Goal: Use online tool/utility: Utilize a website feature to perform a specific function

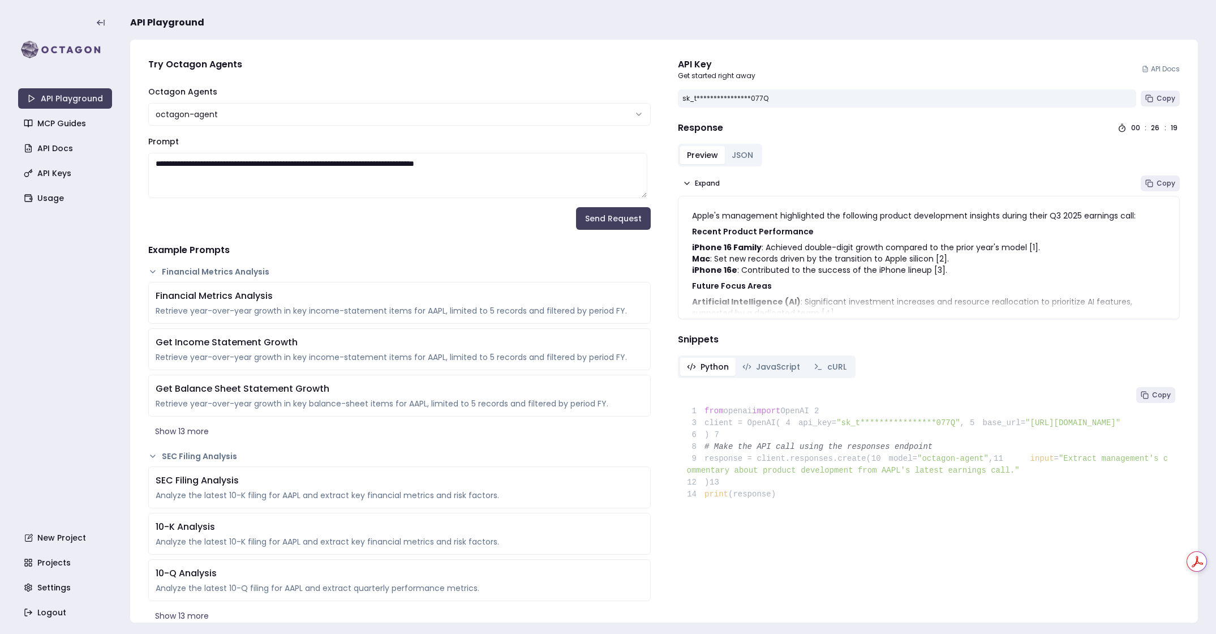
scroll to position [63, 0]
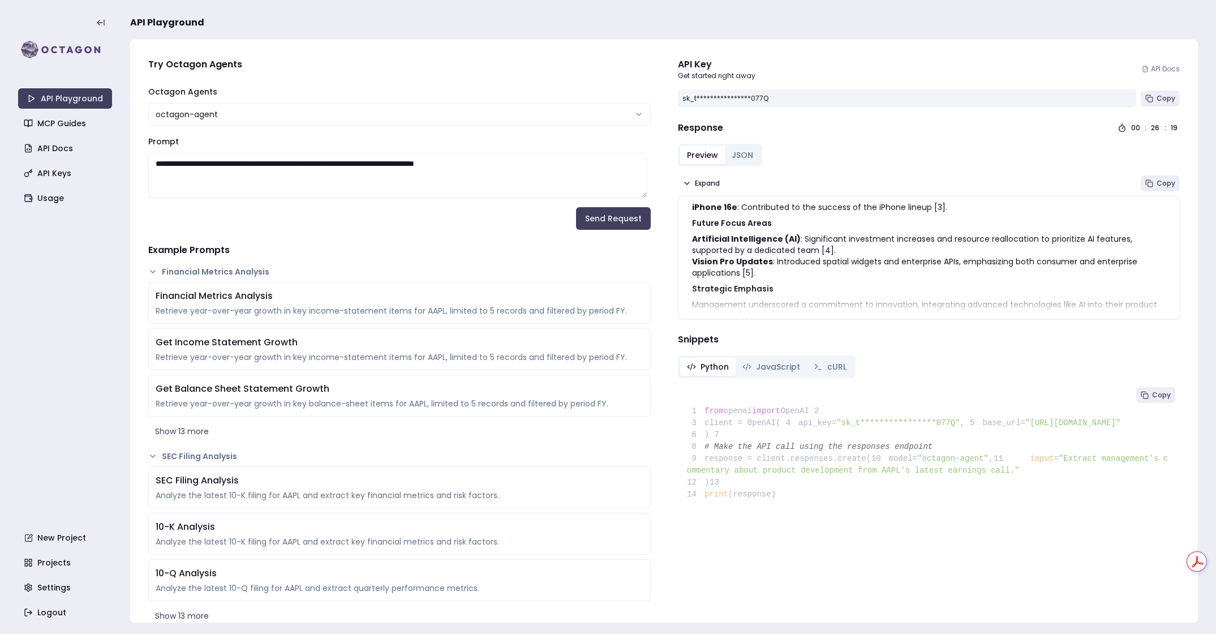
click at [109, 296] on div "API Playground MCP Guides API Docs API Keys Usage New Project Projects Settings…" at bounding box center [65, 316] width 94 height 611
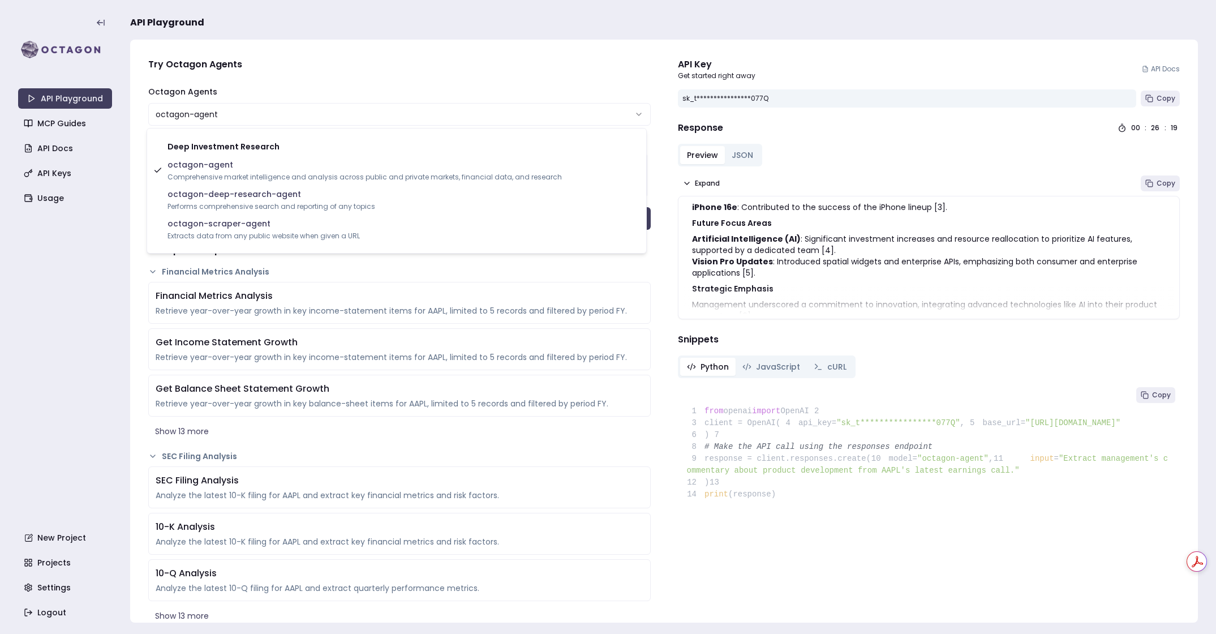
click at [211, 117] on html "**********" at bounding box center [608, 317] width 1216 height 634
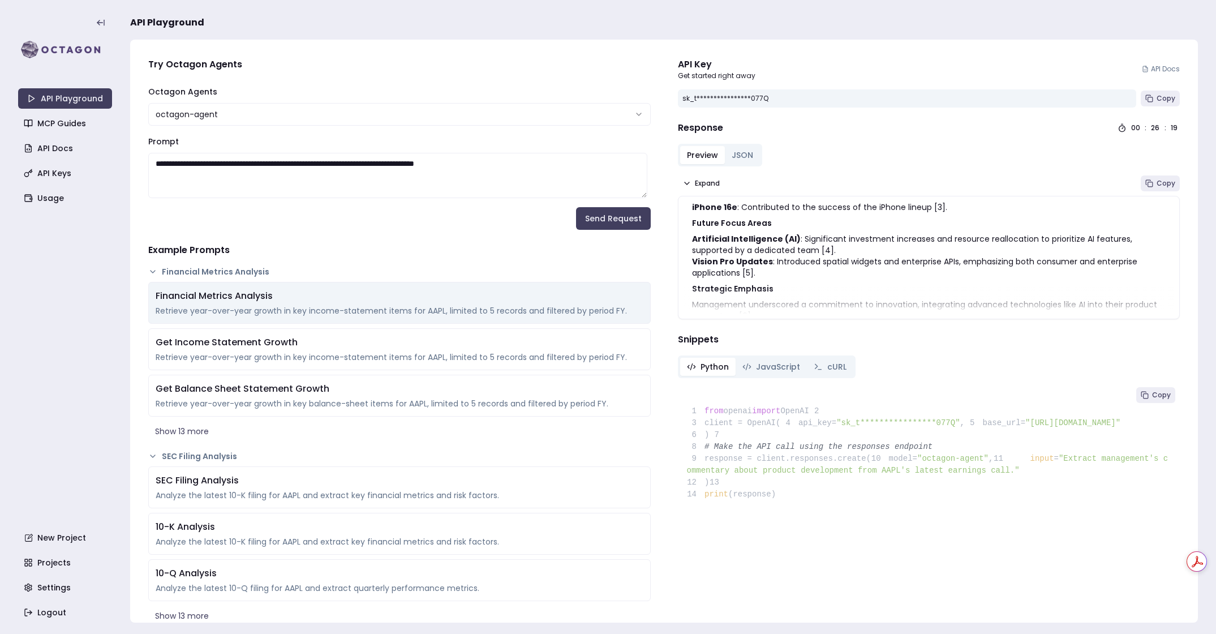
click at [312, 299] on div "Financial Metrics Analysis" at bounding box center [400, 296] width 488 height 14
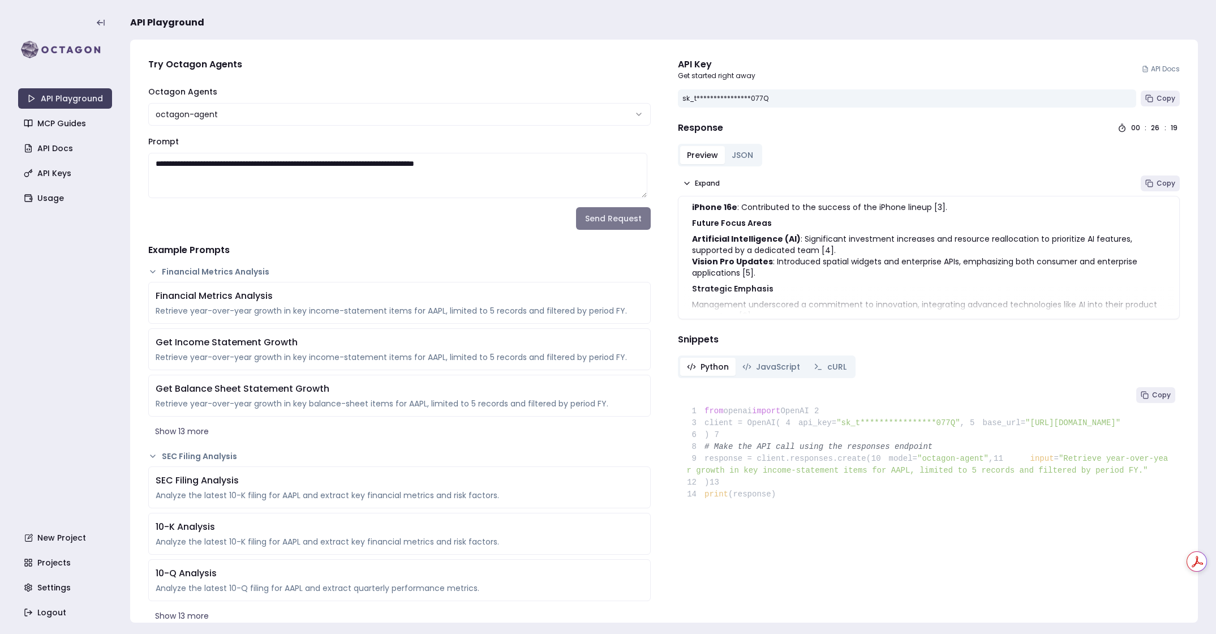
click at [604, 212] on button "Send Request" at bounding box center [613, 218] width 75 height 23
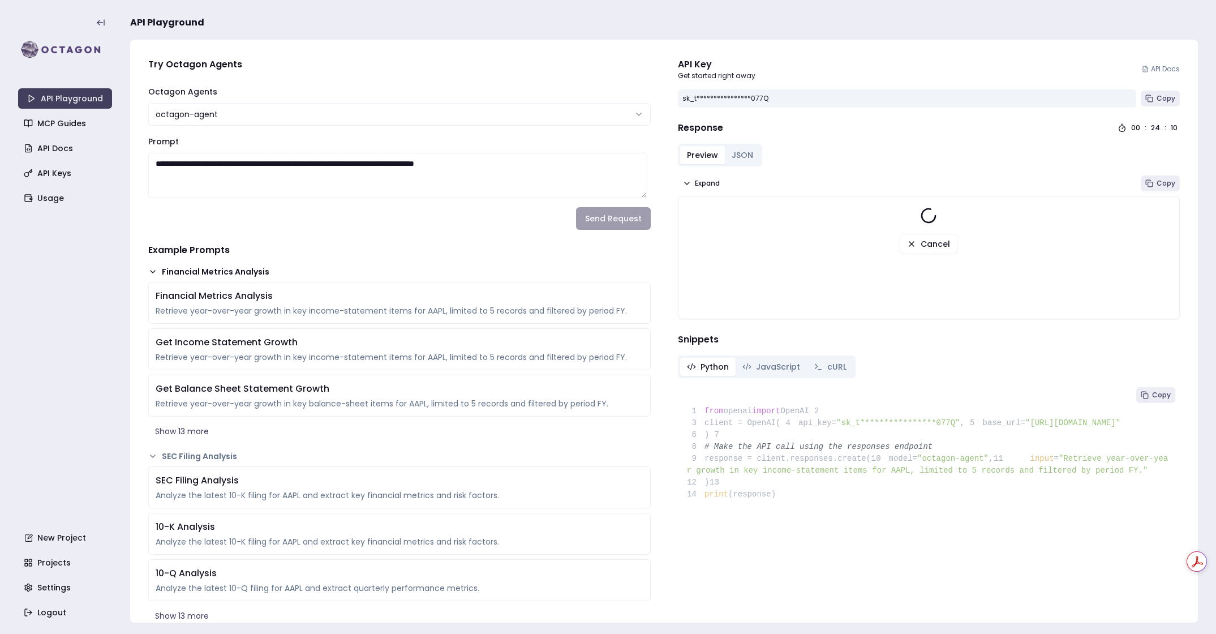
scroll to position [100, 0]
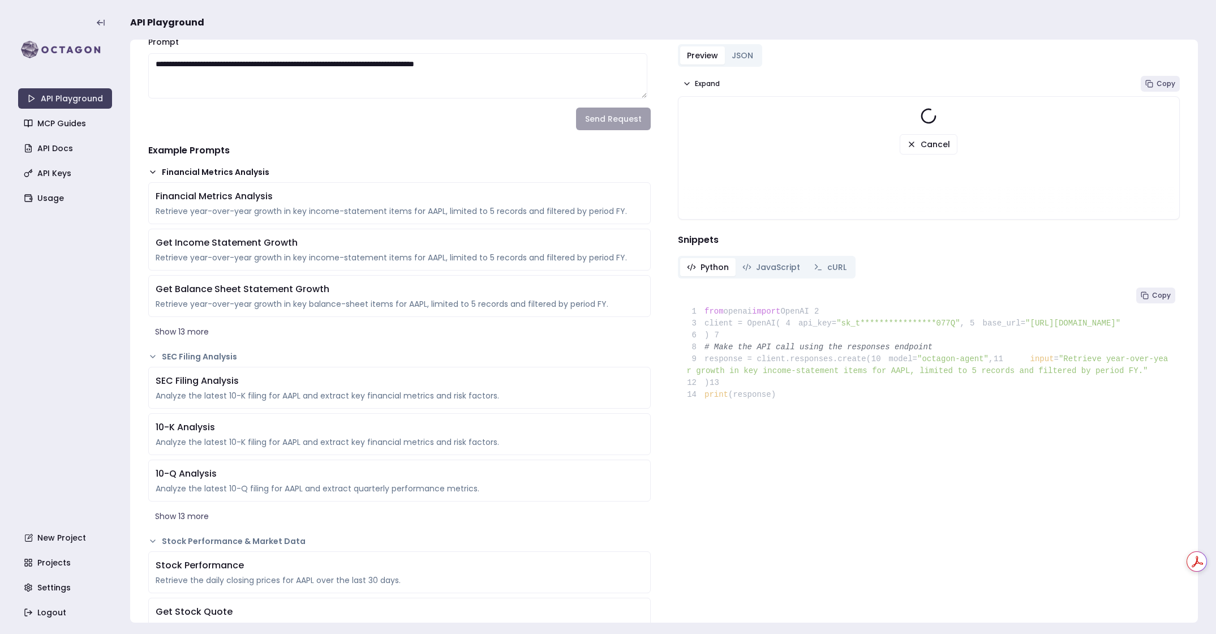
click at [149, 169] on icon at bounding box center [152, 171] width 9 height 9
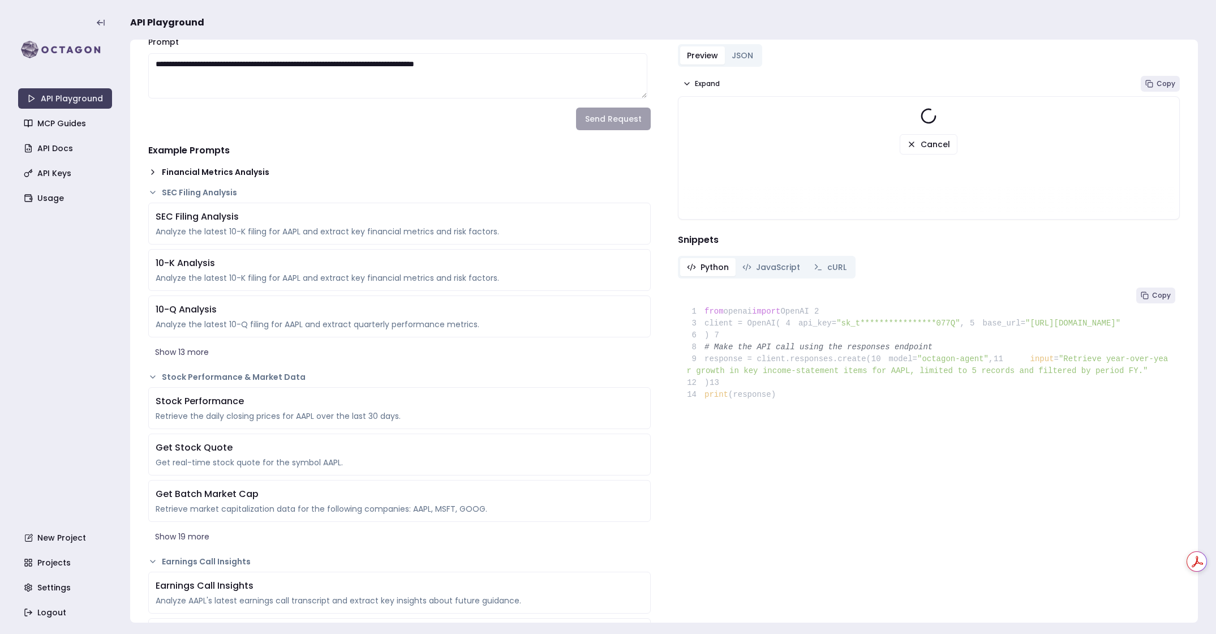
click at [149, 169] on icon at bounding box center [152, 171] width 9 height 9
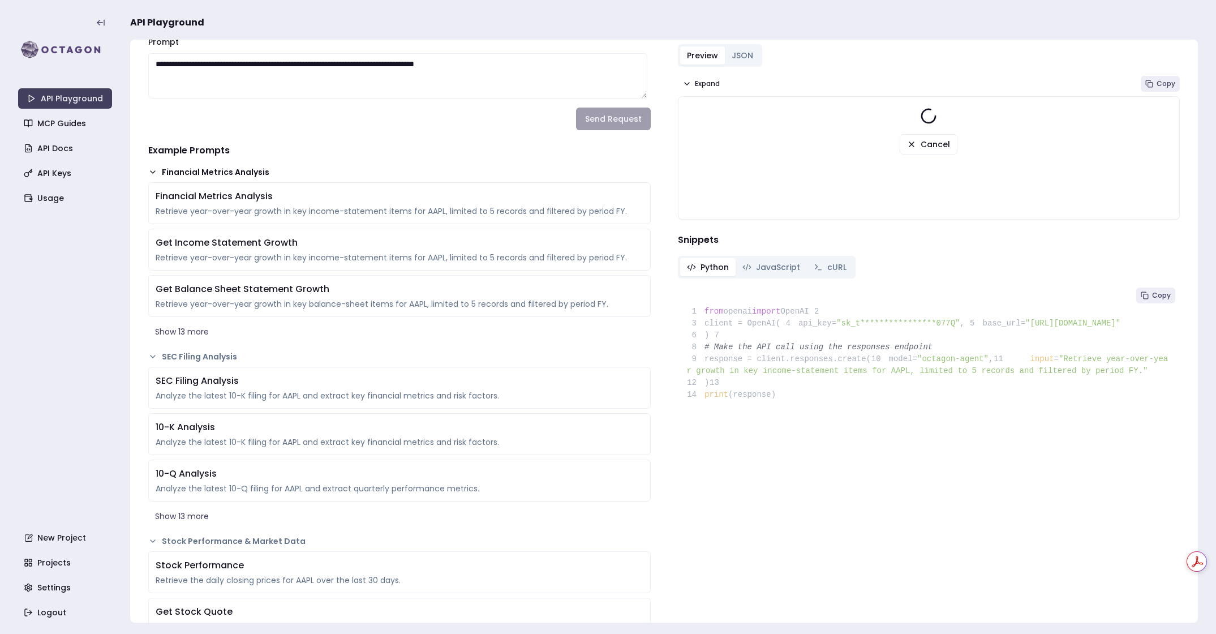
click at [149, 169] on icon at bounding box center [152, 171] width 9 height 9
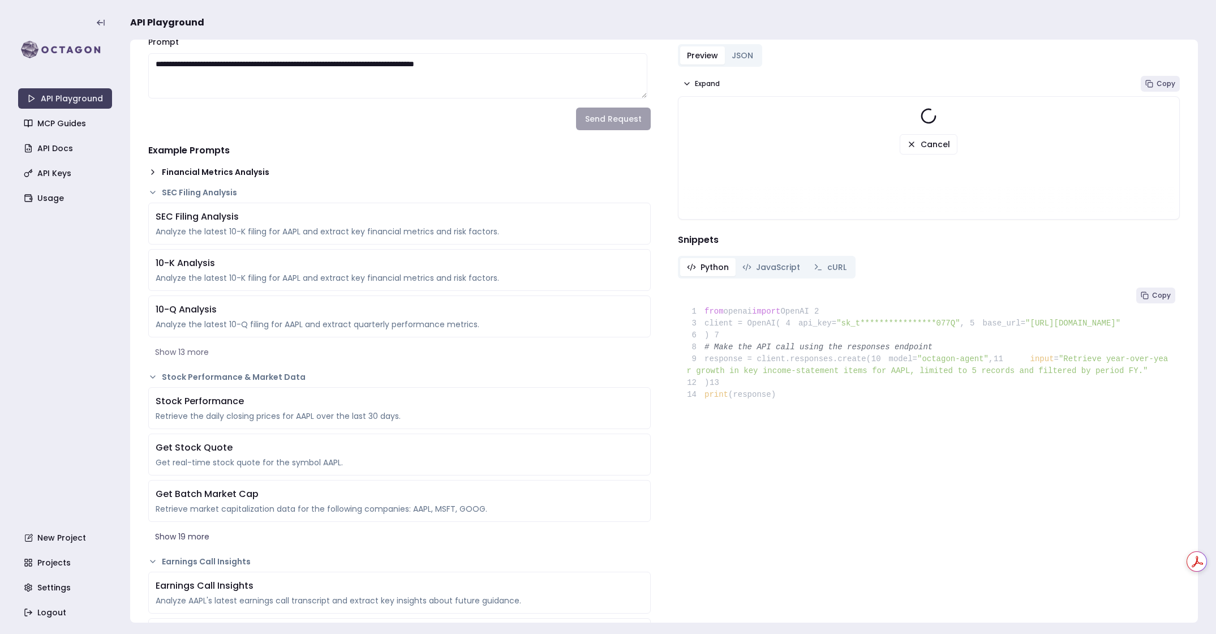
click at [192, 351] on button "Show 13 more" at bounding box center [399, 352] width 502 height 20
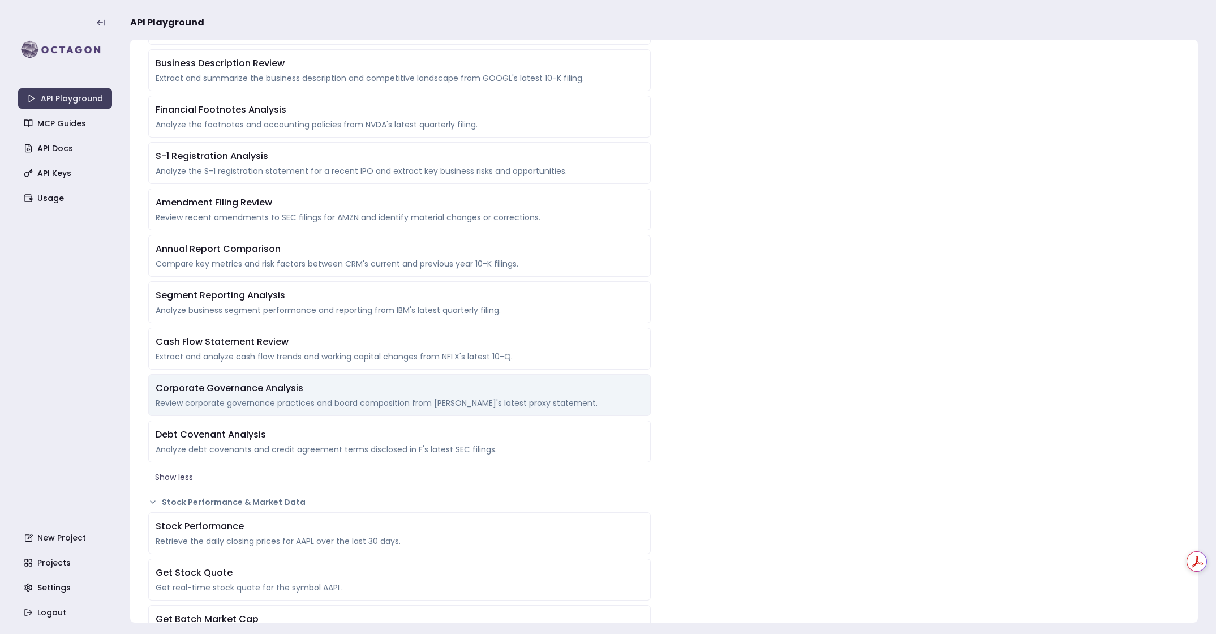
scroll to position [693, 0]
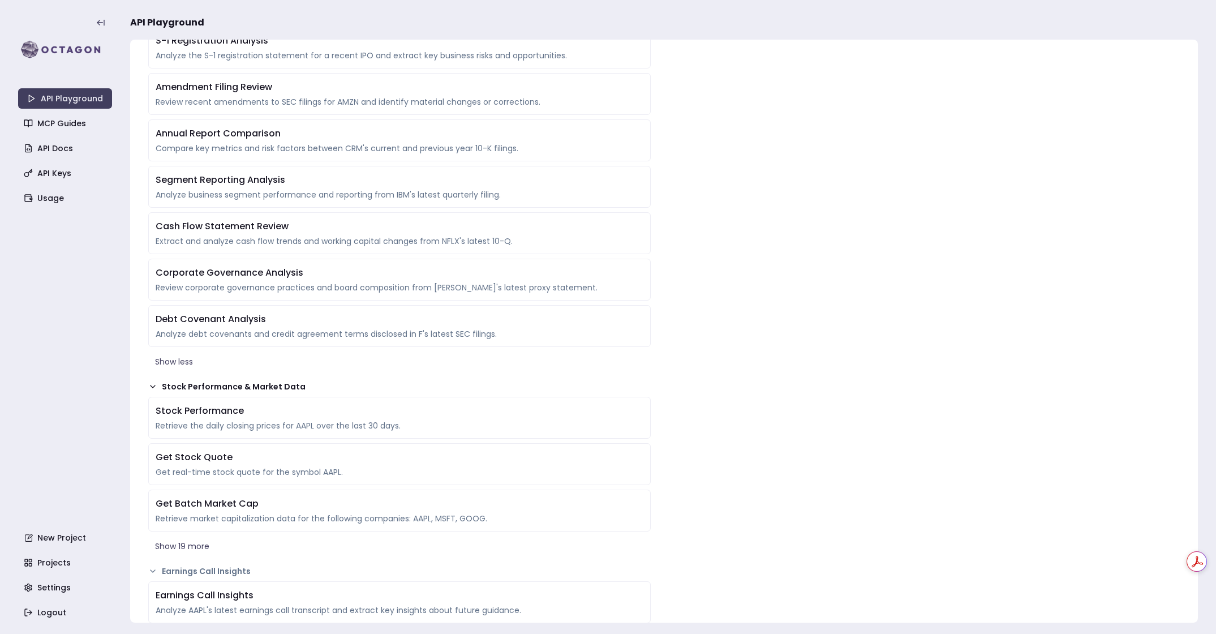
click at [160, 385] on button "Stock Performance & Market Data" at bounding box center [399, 386] width 502 height 11
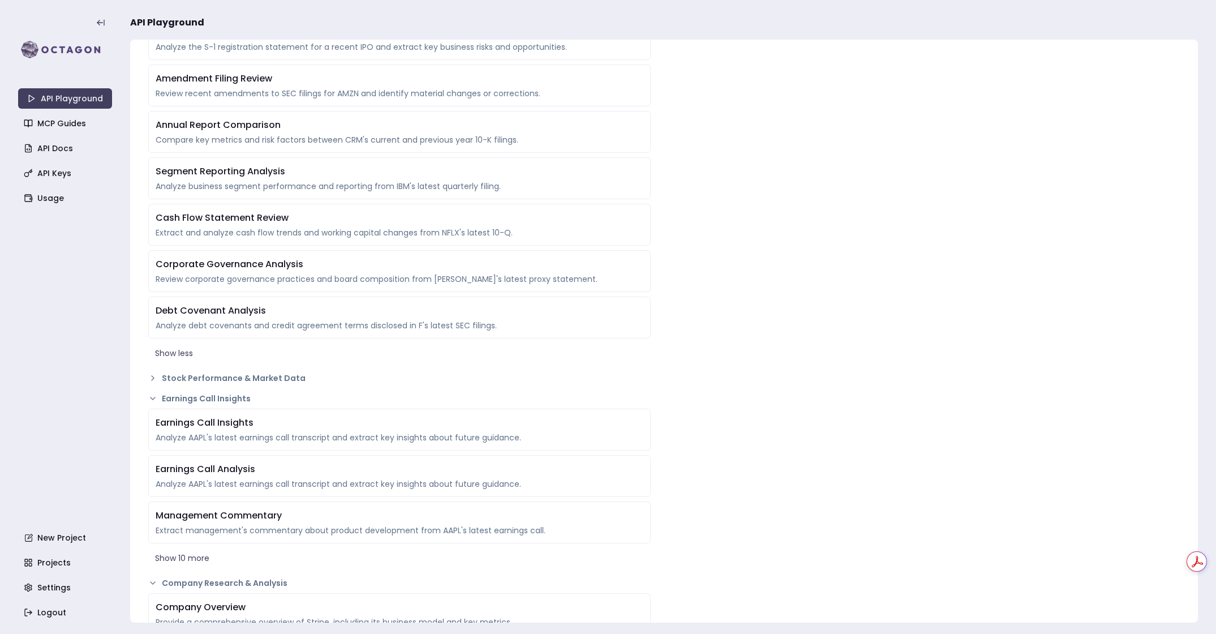
scroll to position [713, 0]
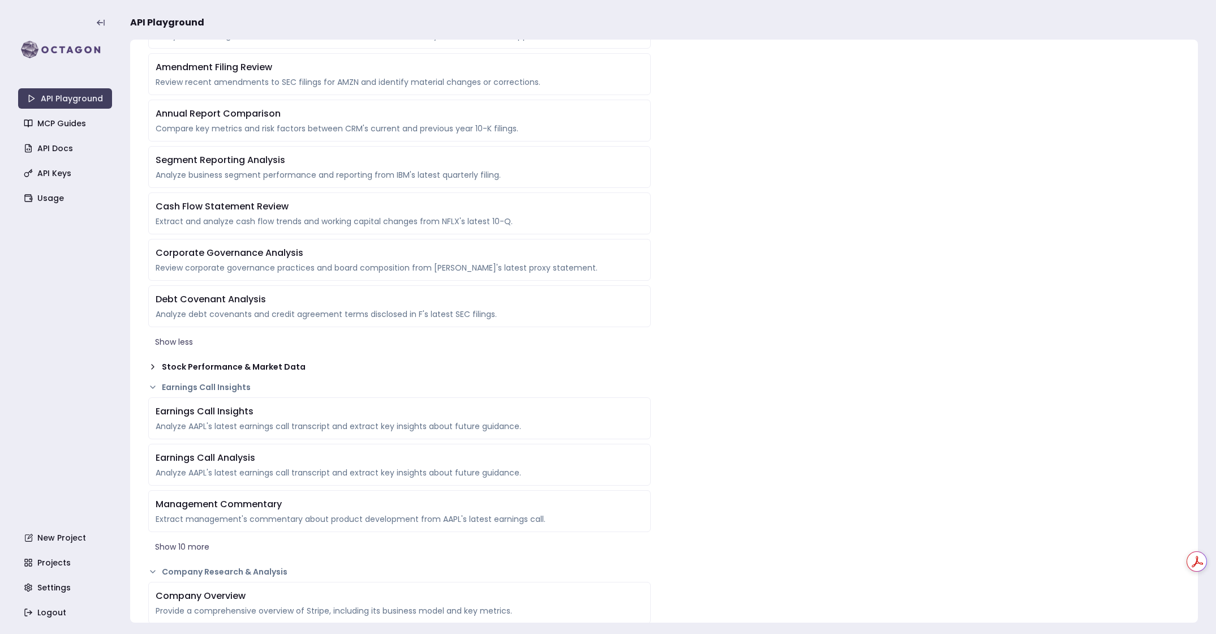
click at [152, 366] on icon at bounding box center [152, 366] width 9 height 9
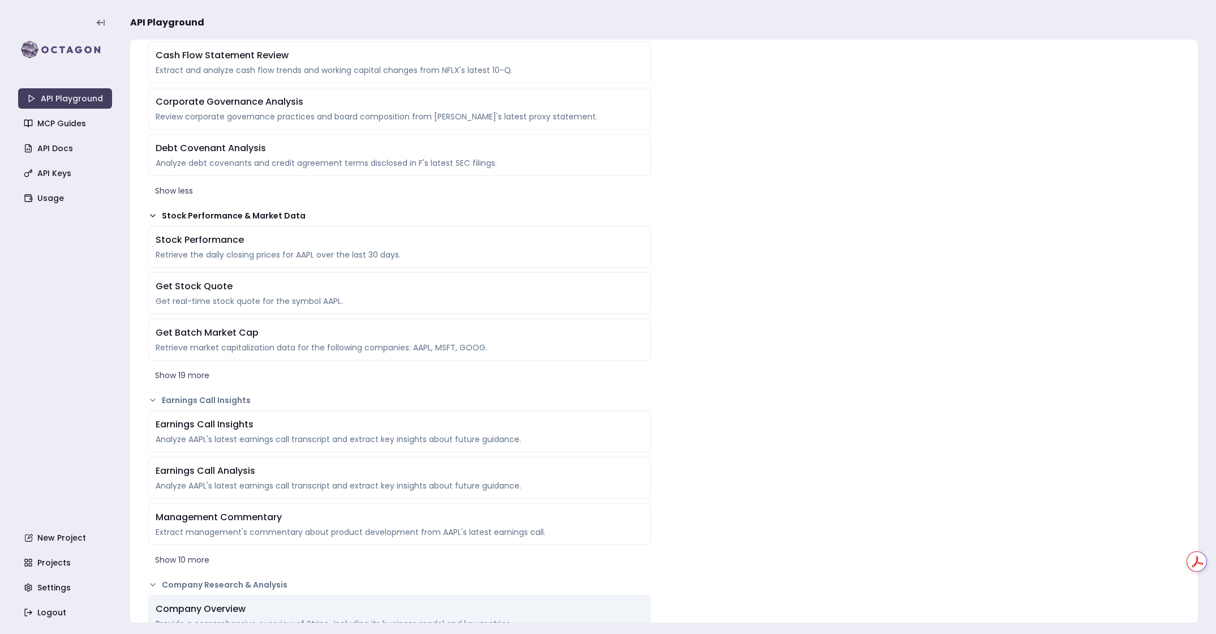
scroll to position [1052, 0]
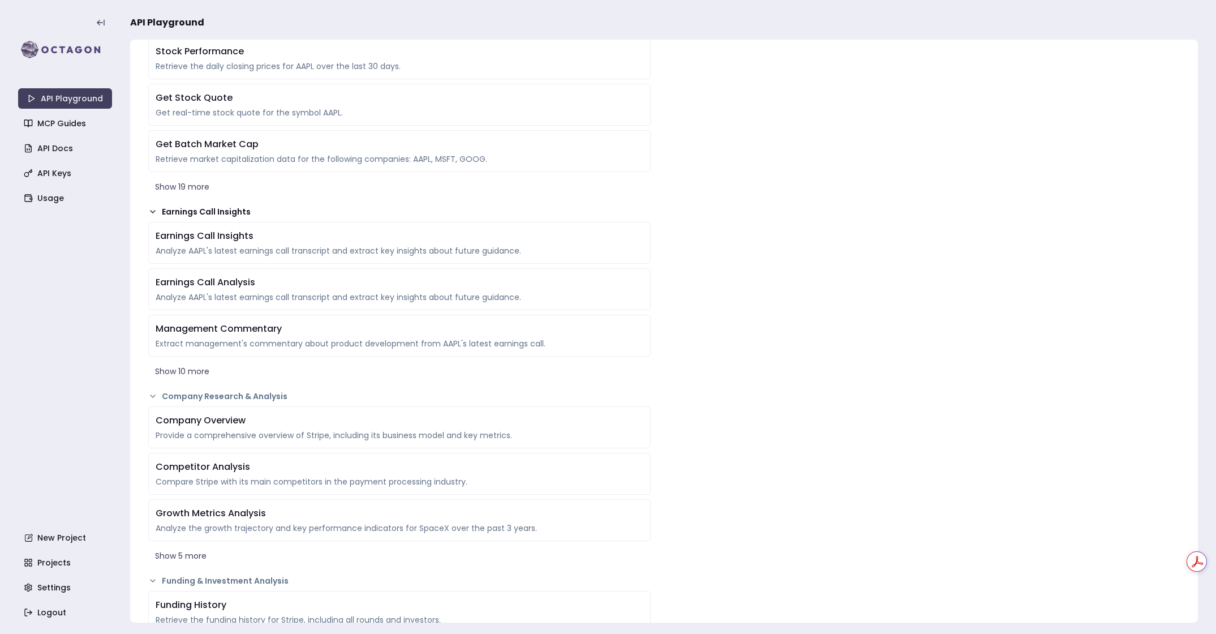
click at [153, 209] on icon at bounding box center [152, 211] width 9 height 9
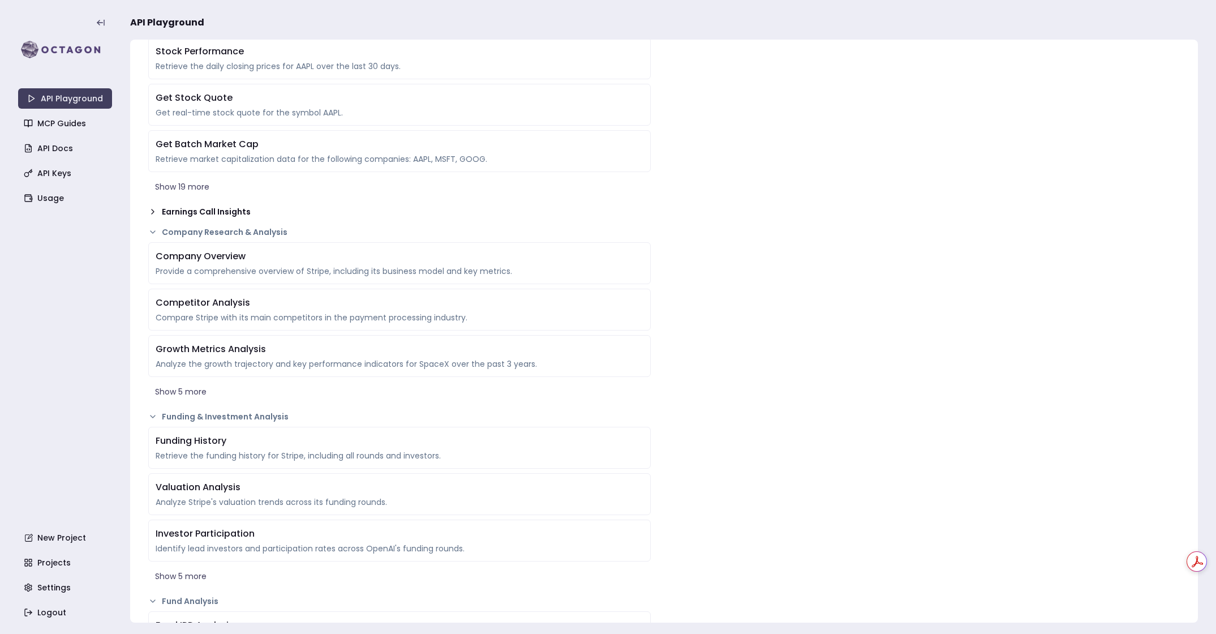
click at [148, 212] on icon at bounding box center [152, 211] width 9 height 9
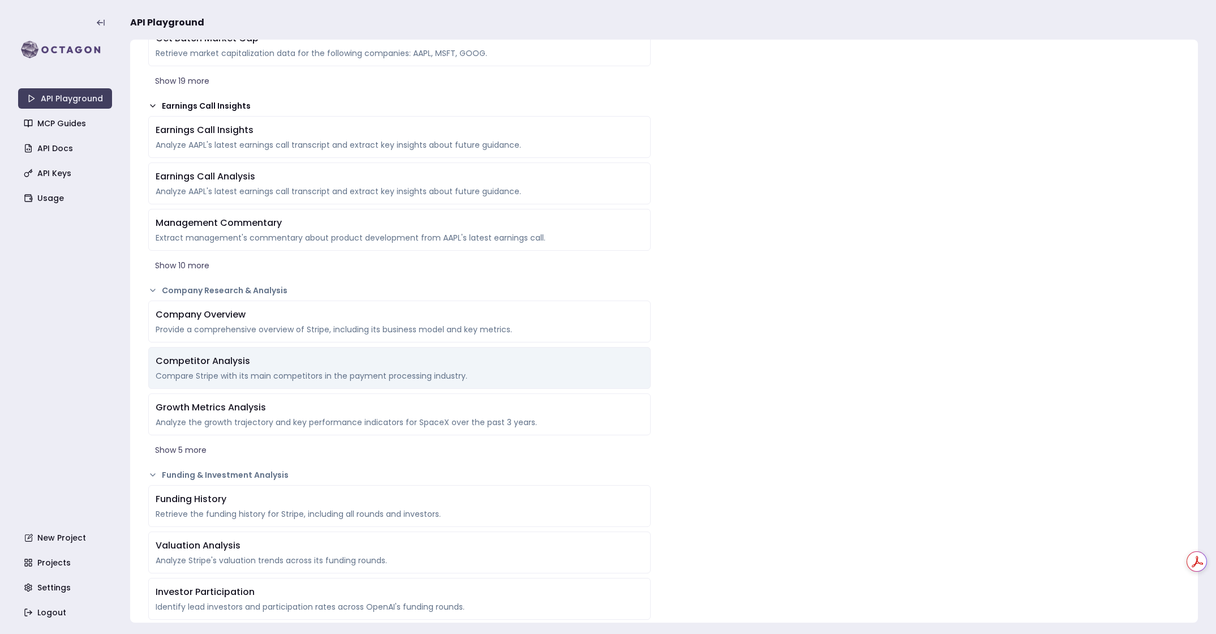
scroll to position [1172, 0]
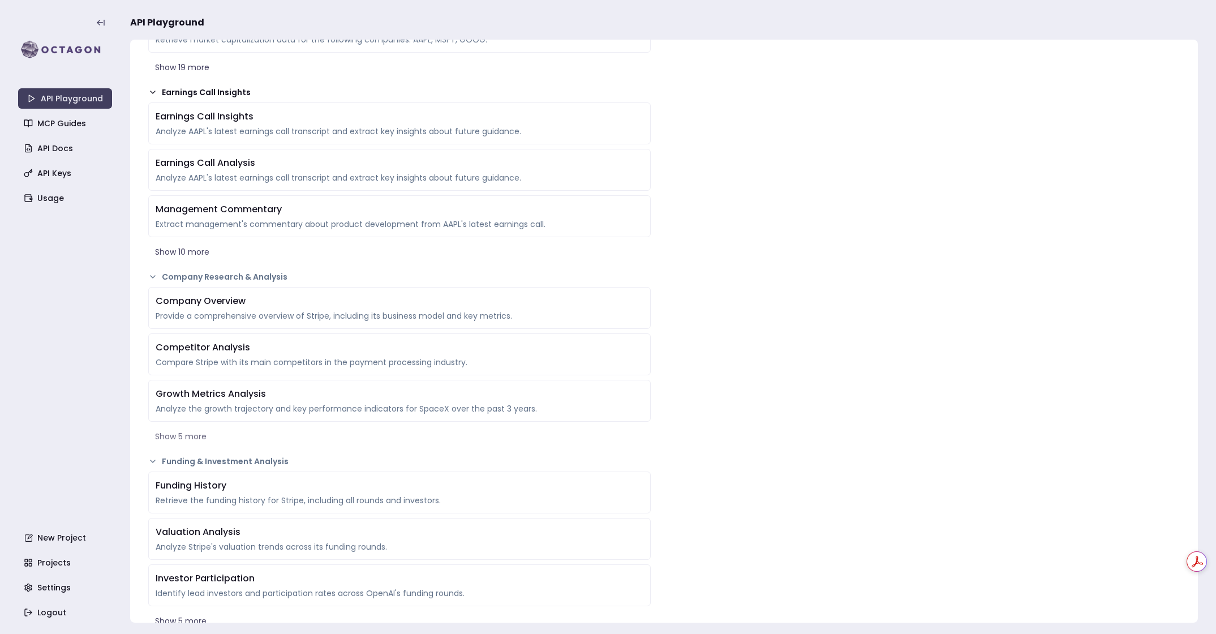
click at [199, 437] on button "Show 5 more" at bounding box center [399, 436] width 502 height 20
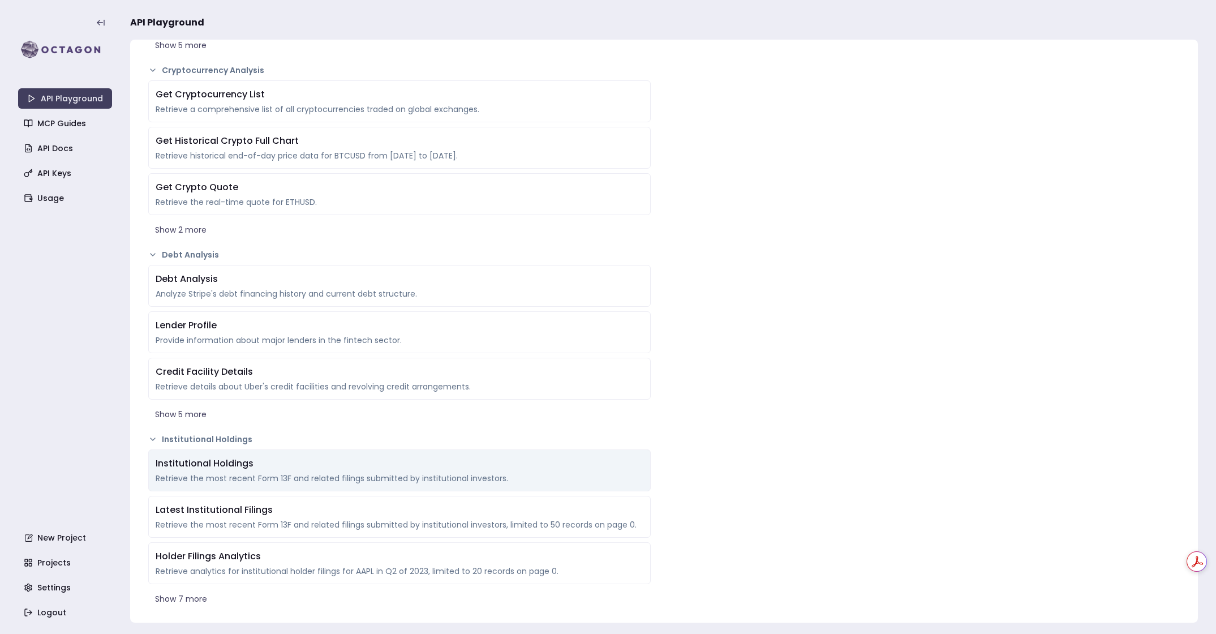
scroll to position [2537, 0]
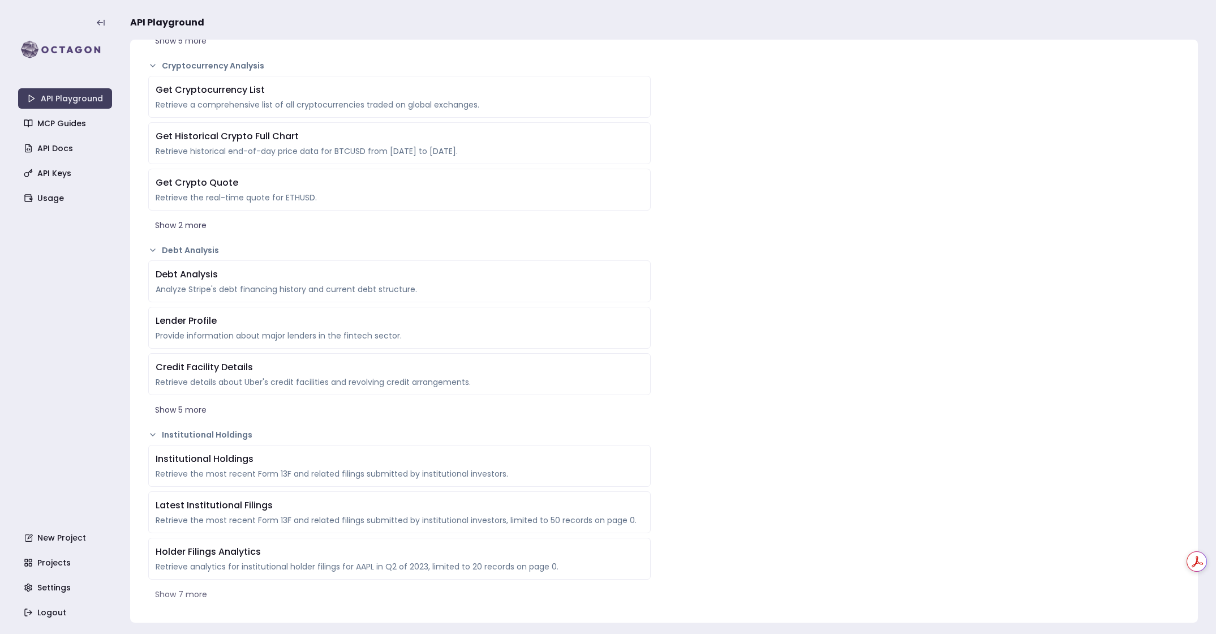
click at [185, 592] on button "Show 7 more" at bounding box center [399, 594] width 502 height 20
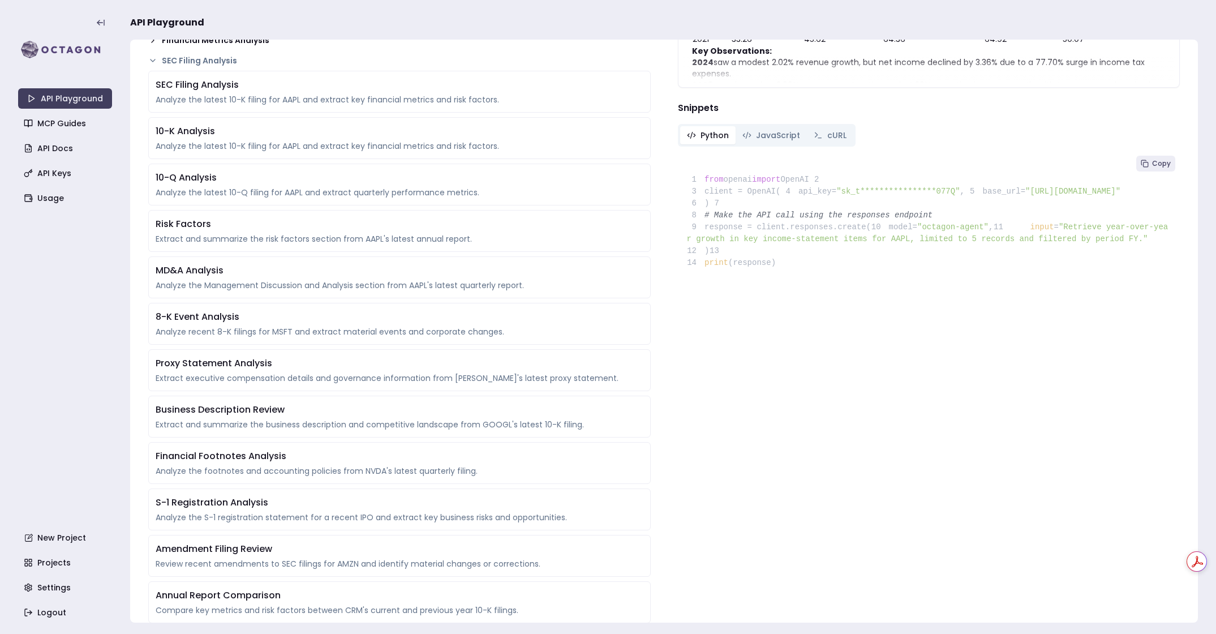
scroll to position [0, 0]
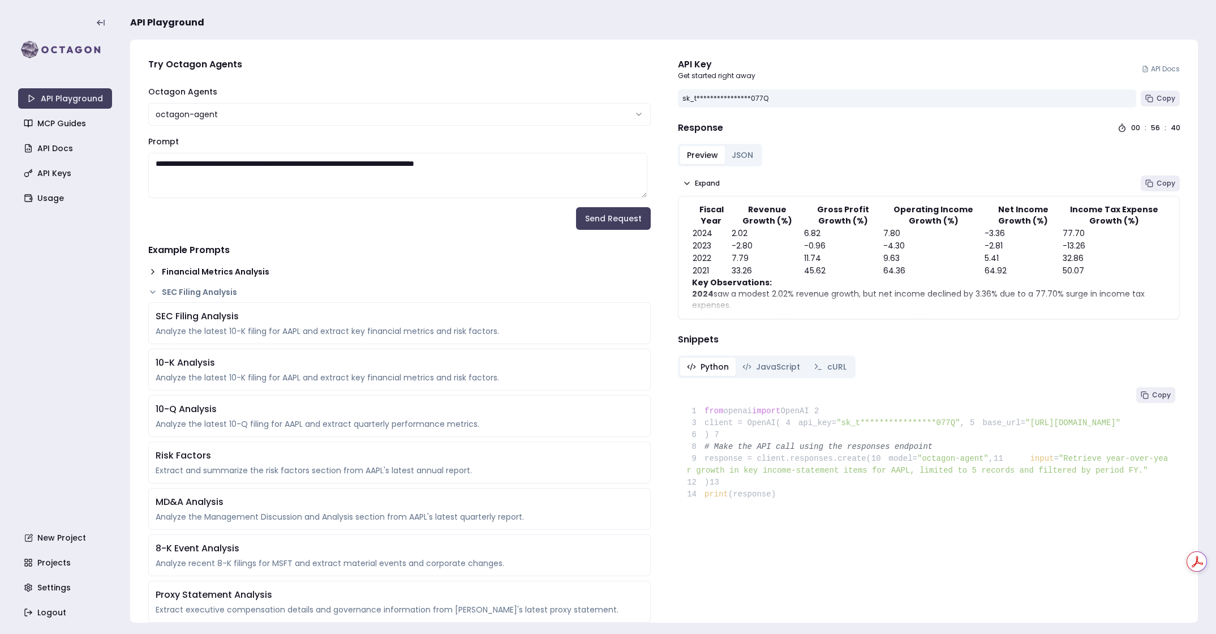
drag, startPoint x: 164, startPoint y: 164, endPoint x: 423, endPoint y: 168, distance: 258.6
click at [423, 168] on textarea "**********" at bounding box center [397, 175] width 499 height 45
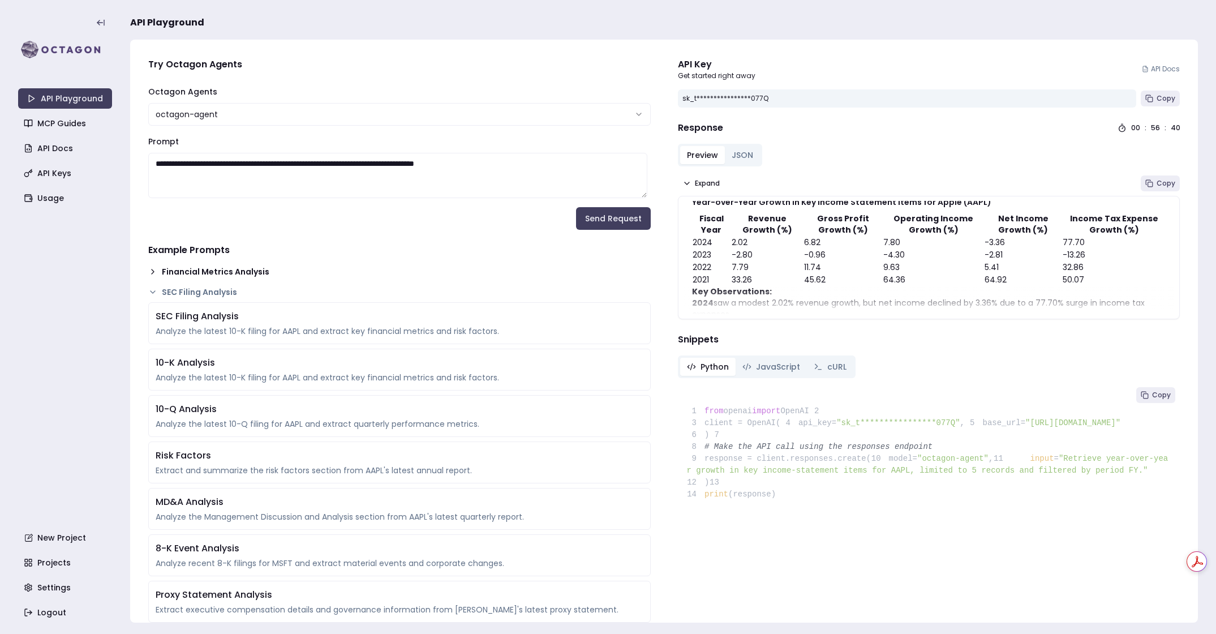
scroll to position [105, 0]
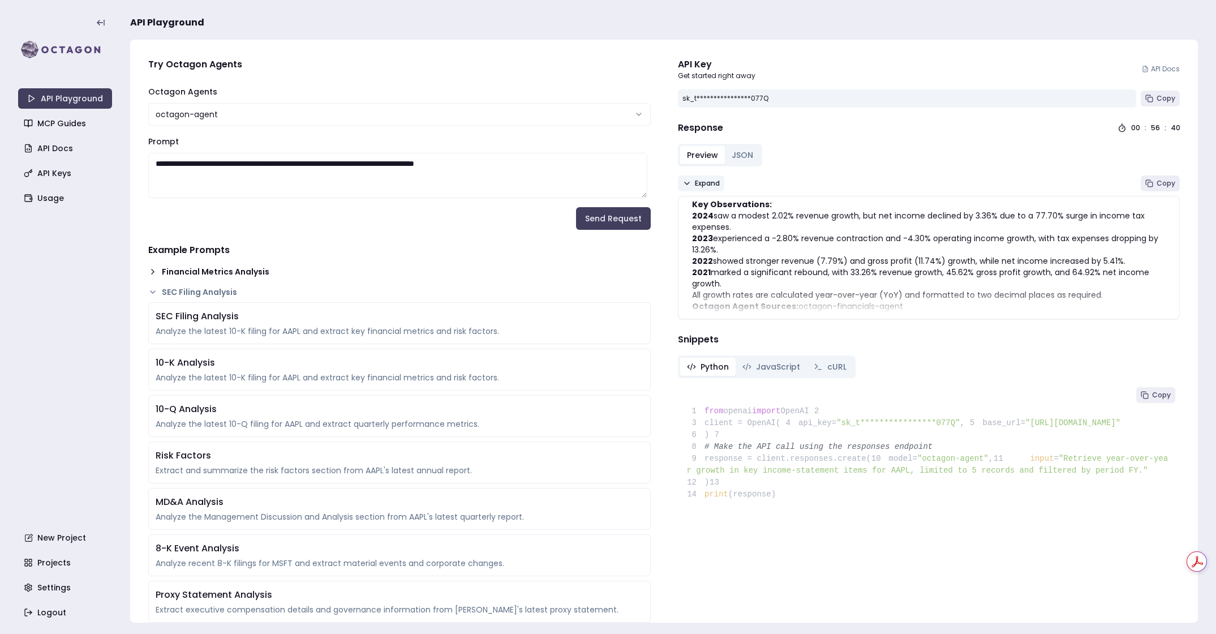
click at [698, 188] on button "Expand" at bounding box center [701, 183] width 46 height 16
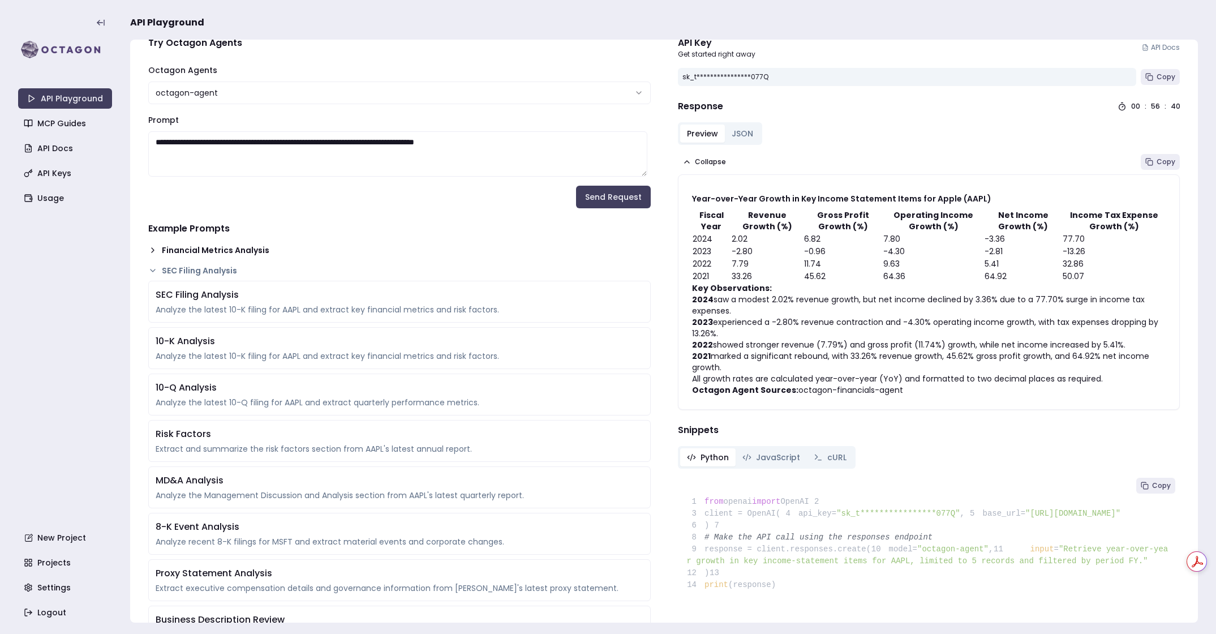
scroll to position [41, 0]
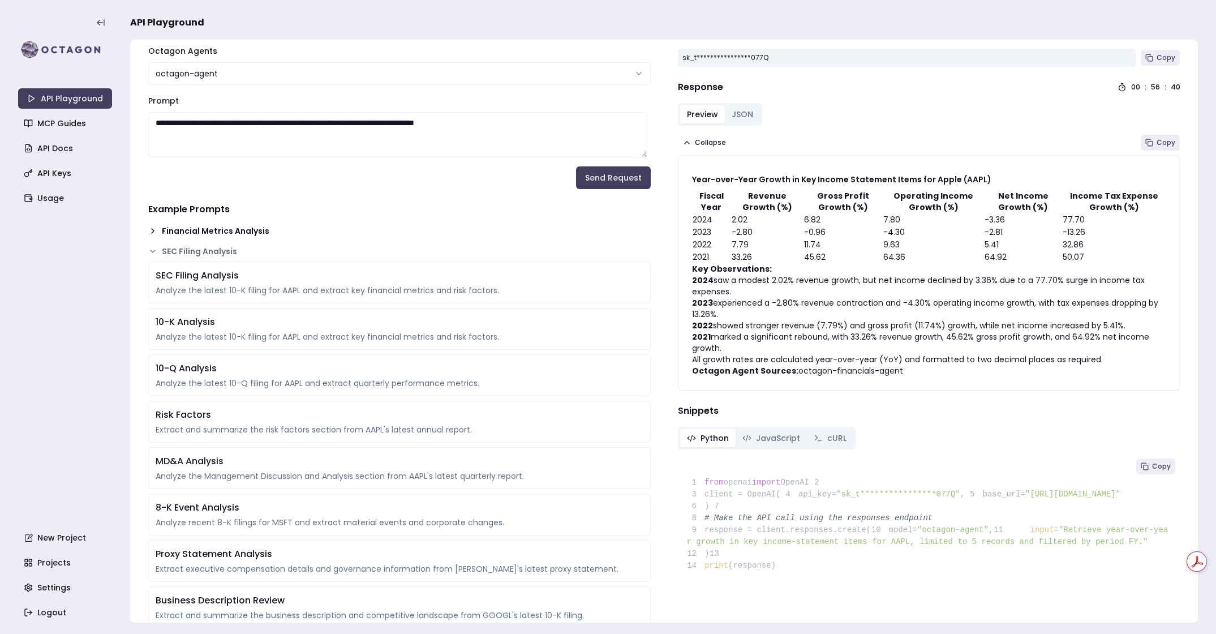
drag, startPoint x: 904, startPoint y: 369, endPoint x: 789, endPoint y: 368, distance: 115.4
click at [789, 368] on p "Octagon Agent Sources: octagon-financials-agent" at bounding box center [929, 370] width 474 height 11
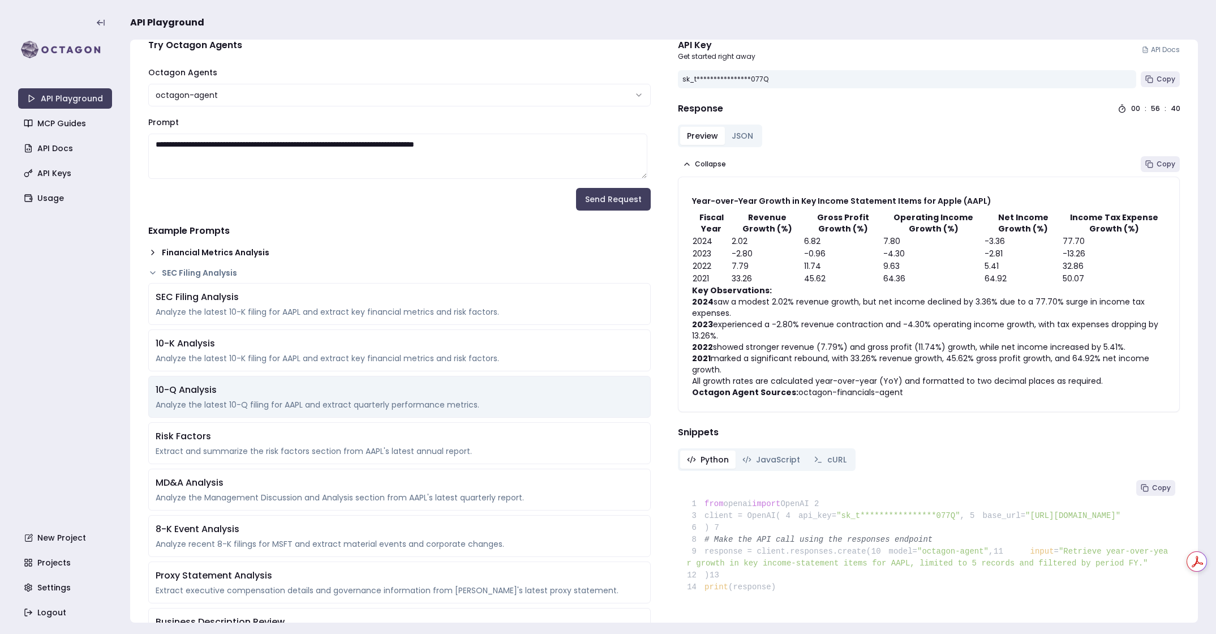
scroll to position [0, 0]
